Goal: Information Seeking & Learning: Learn about a topic

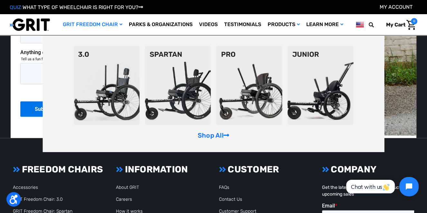
scroll to position [1512, 0]
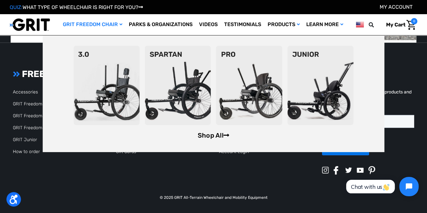
click at [210, 134] on link "Shop All" at bounding box center [214, 135] width 32 height 8
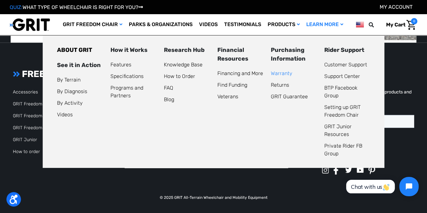
click at [275, 72] on link "Warranty" at bounding box center [282, 73] width 22 height 6
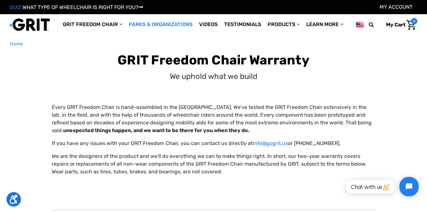
click at [167, 23] on link "Parks & Organizations" at bounding box center [161, 24] width 70 height 21
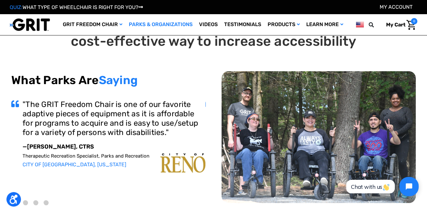
scroll to position [32, 0]
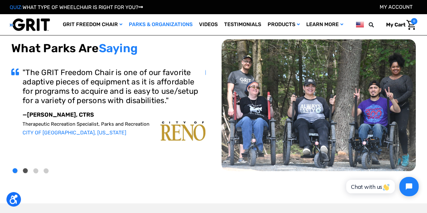
click at [24, 171] on button "2" at bounding box center [25, 170] width 5 height 5
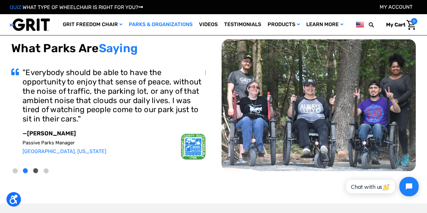
click at [36, 169] on button "3" at bounding box center [35, 170] width 5 height 5
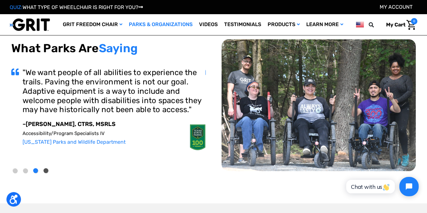
click at [46, 170] on button "4" at bounding box center [46, 170] width 5 height 5
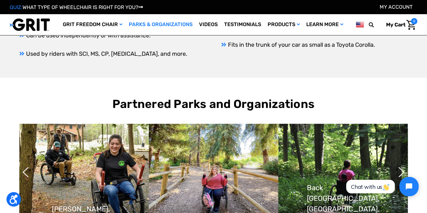
scroll to position [161, 0]
